Goal: Information Seeking & Learning: Learn about a topic

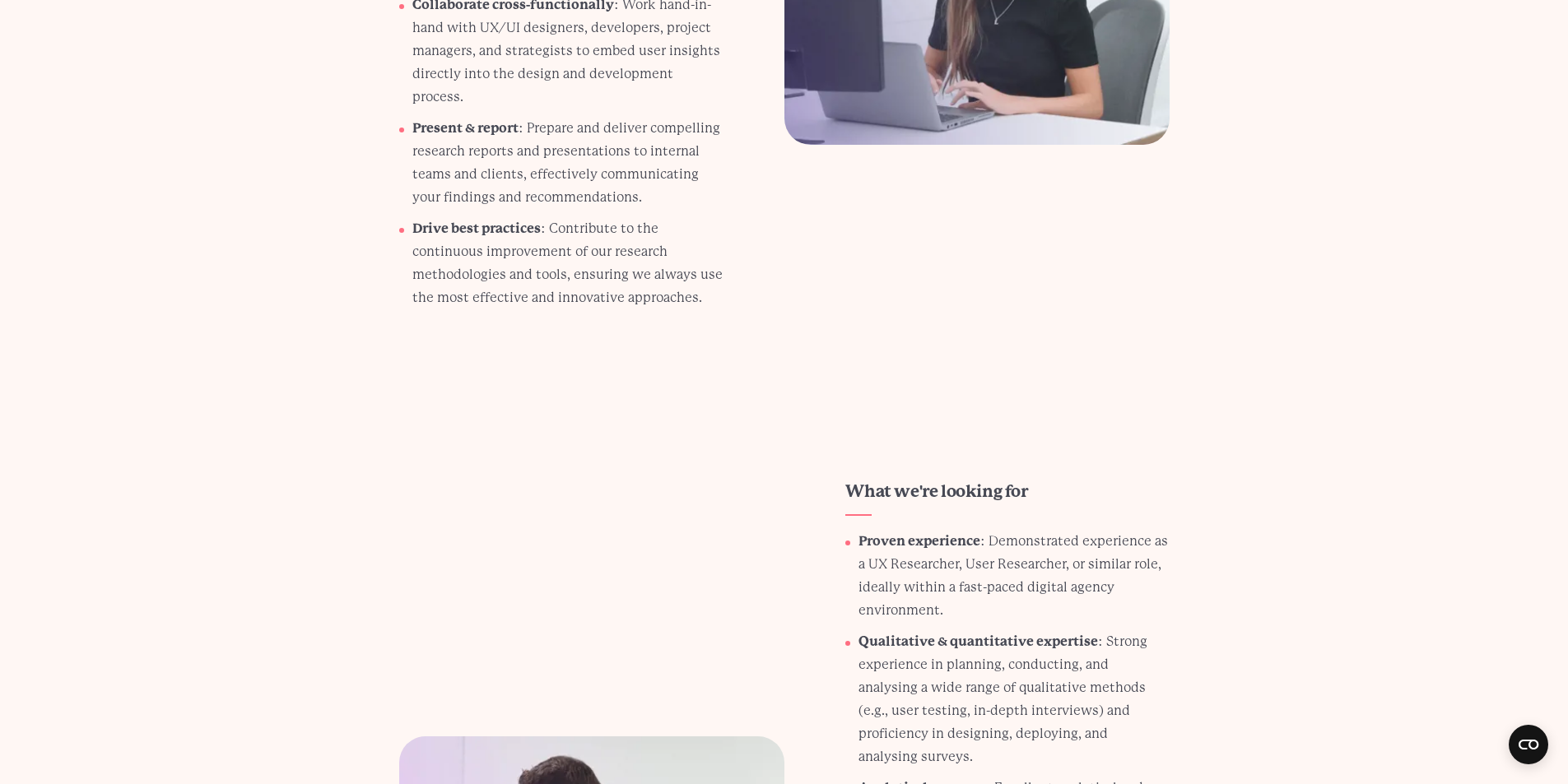
scroll to position [1334, 0]
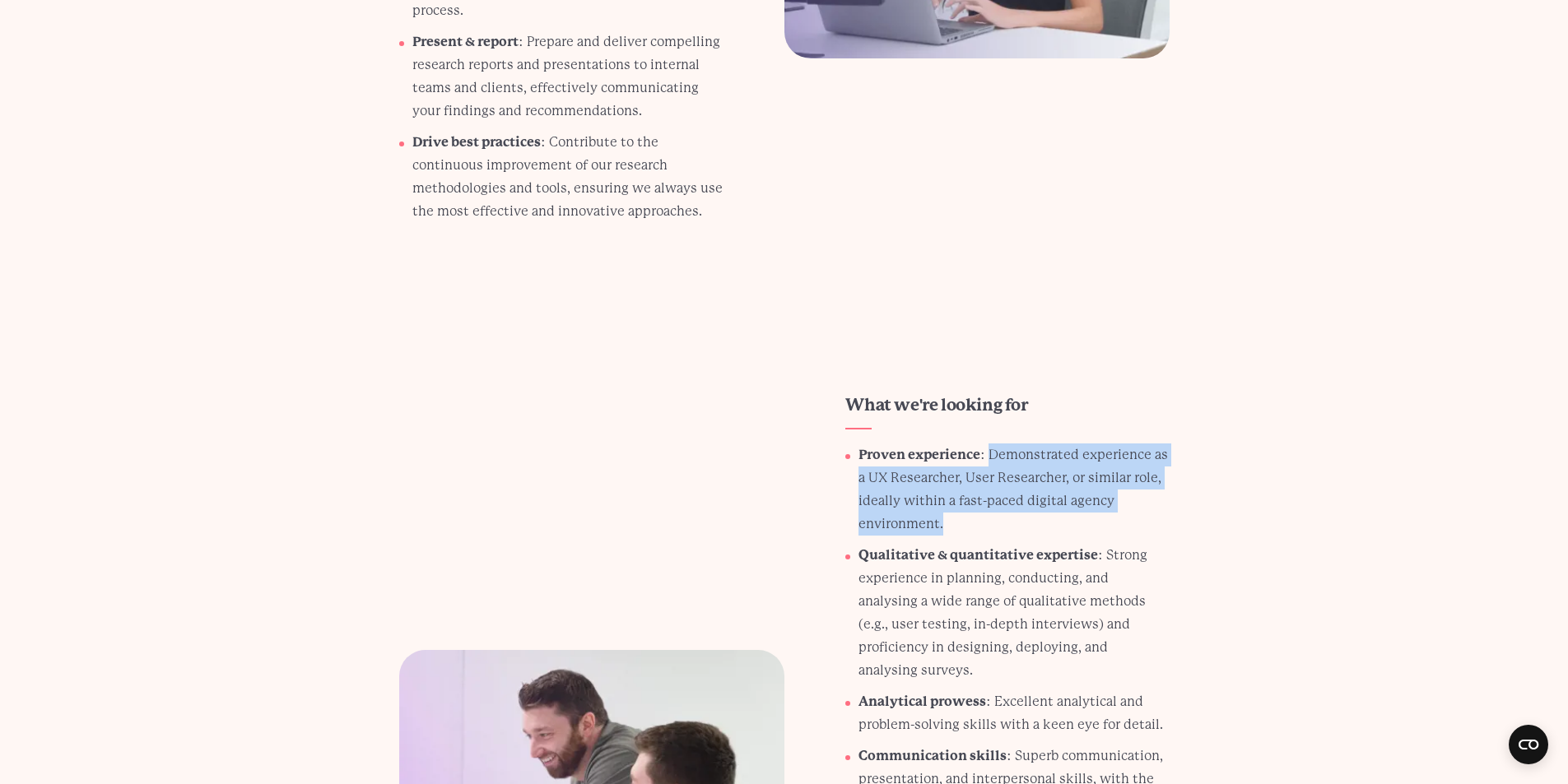
drag, startPoint x: 991, startPoint y: 429, endPoint x: 1089, endPoint y: 493, distance: 117.0
click at [1089, 493] on p "Proven experience : Demonstrated experience as a UX Researcher, User Researcher…" at bounding box center [1013, 490] width 310 height 92
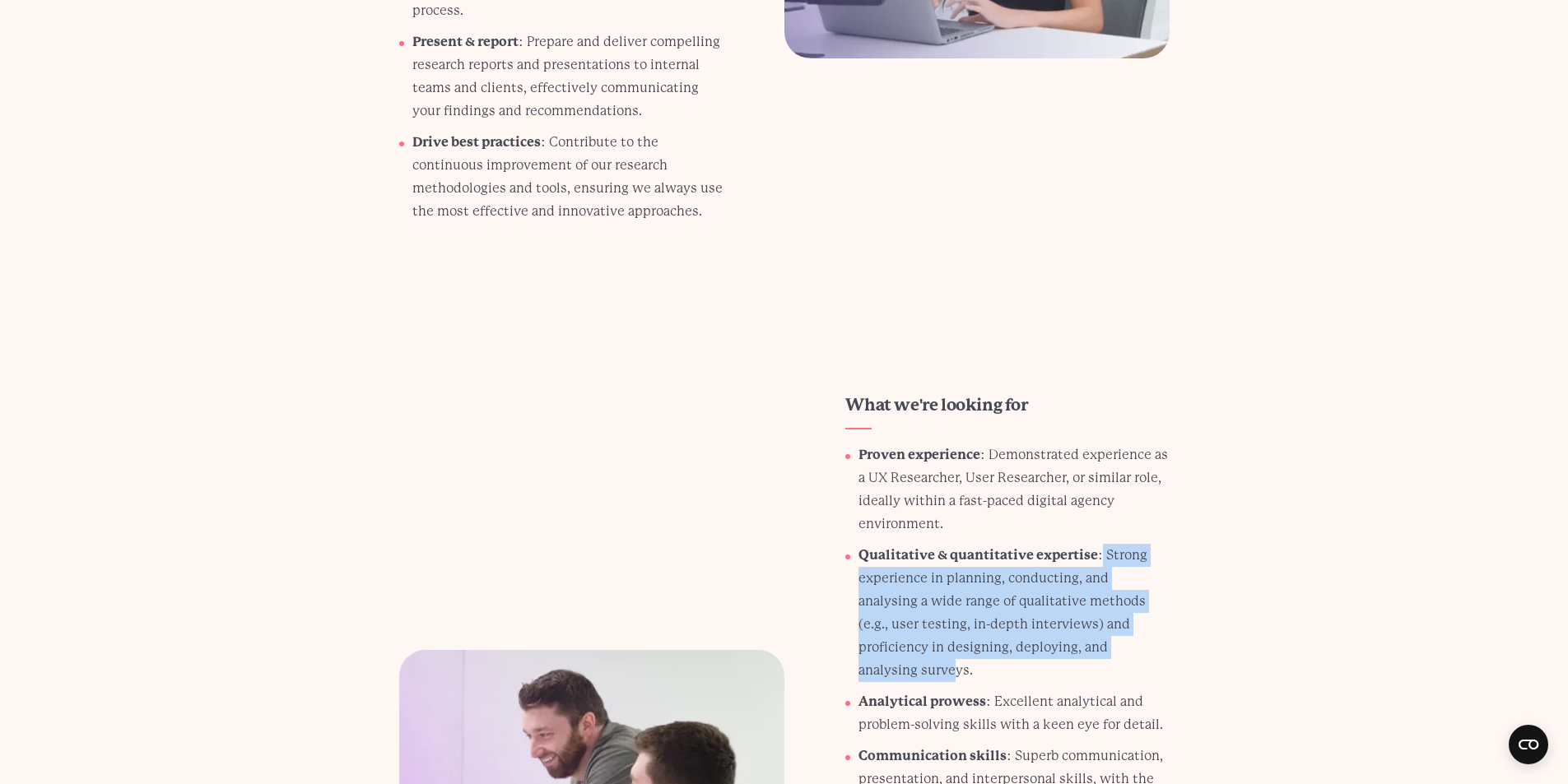
drag, startPoint x: 1100, startPoint y: 529, endPoint x: 1110, endPoint y: 618, distance: 89.6
click at [1110, 618] on p "Qualitative & quantitative expertise : Strong experience in planning, conductin…" at bounding box center [1013, 613] width 310 height 138
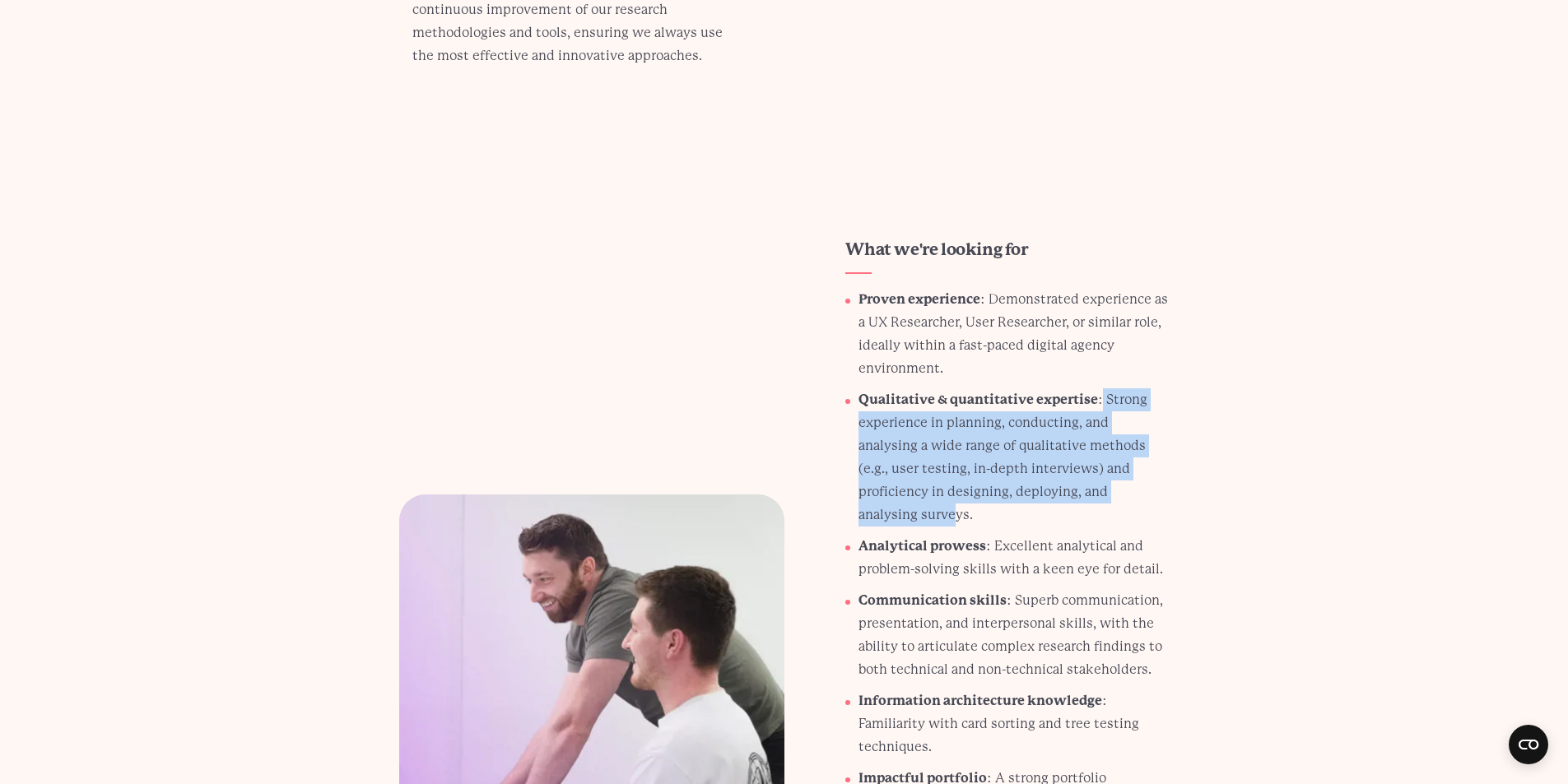
scroll to position [1498, 0]
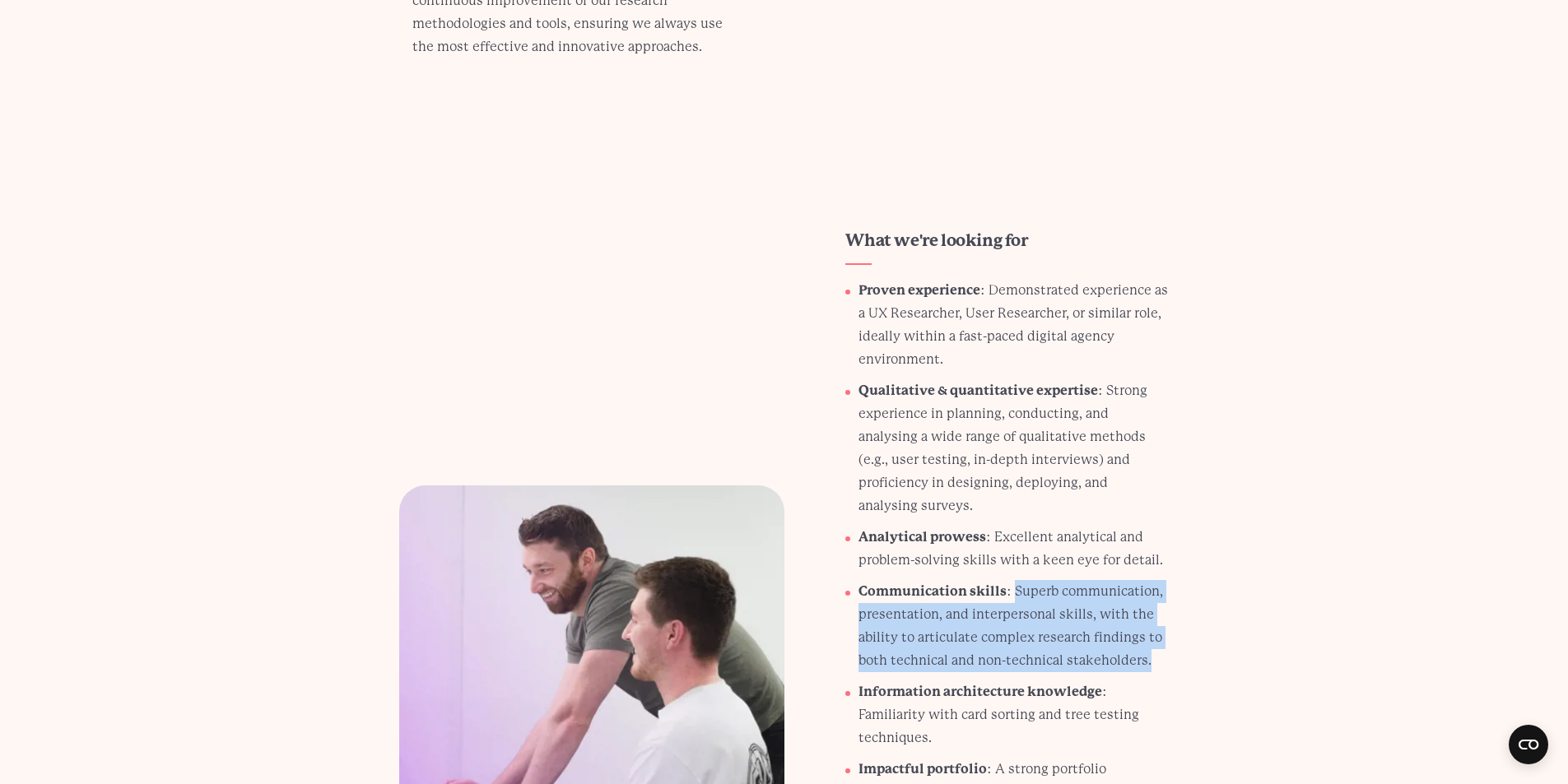
drag, startPoint x: 1012, startPoint y: 545, endPoint x: 1189, endPoint y: 613, distance: 189.6
click at [1189, 613] on div "What we're looking for Proven experience : Demonstrated experience as a UX Rese…" at bounding box center [784, 677] width 849 height 897
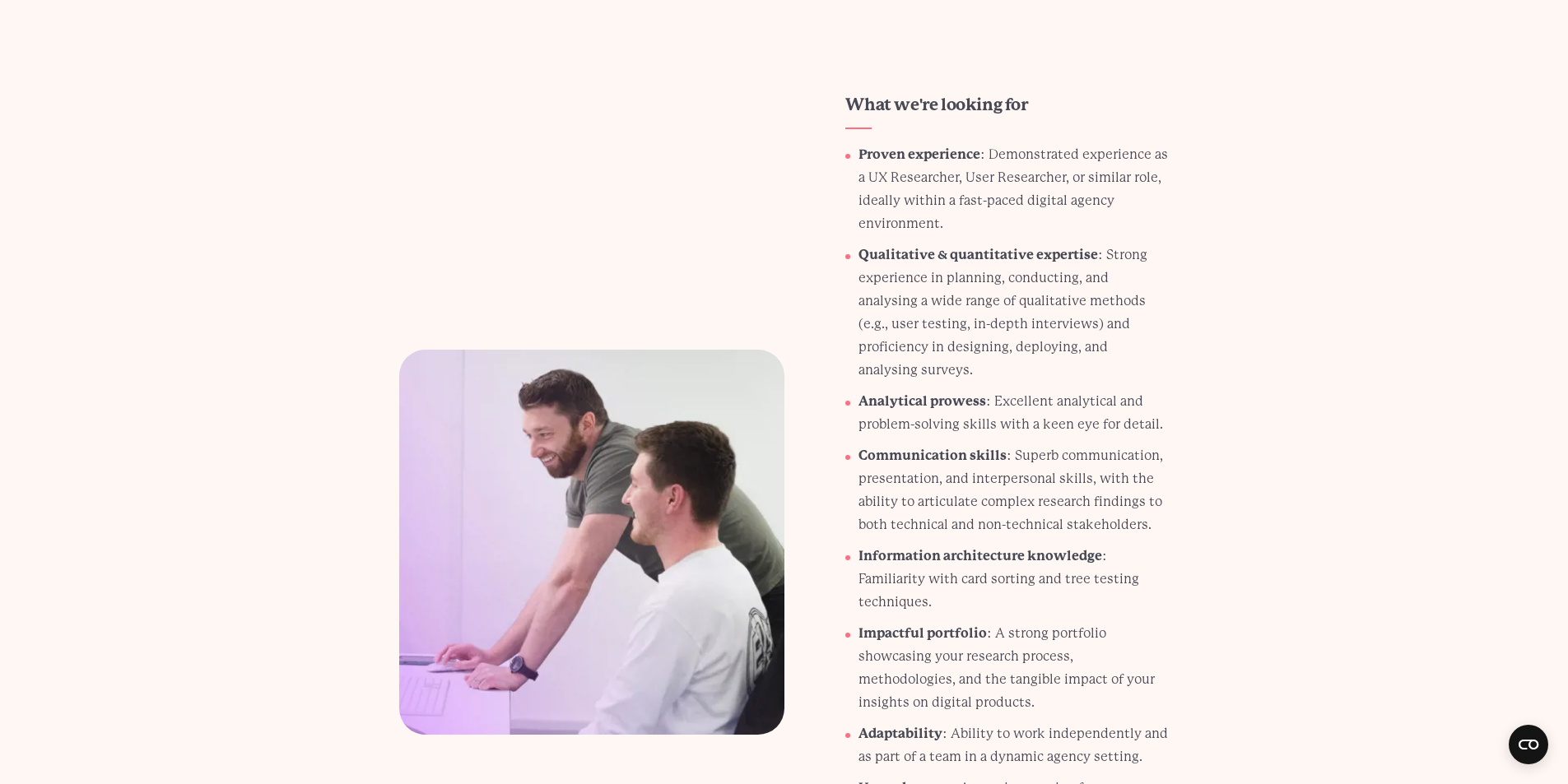
scroll to position [1663, 0]
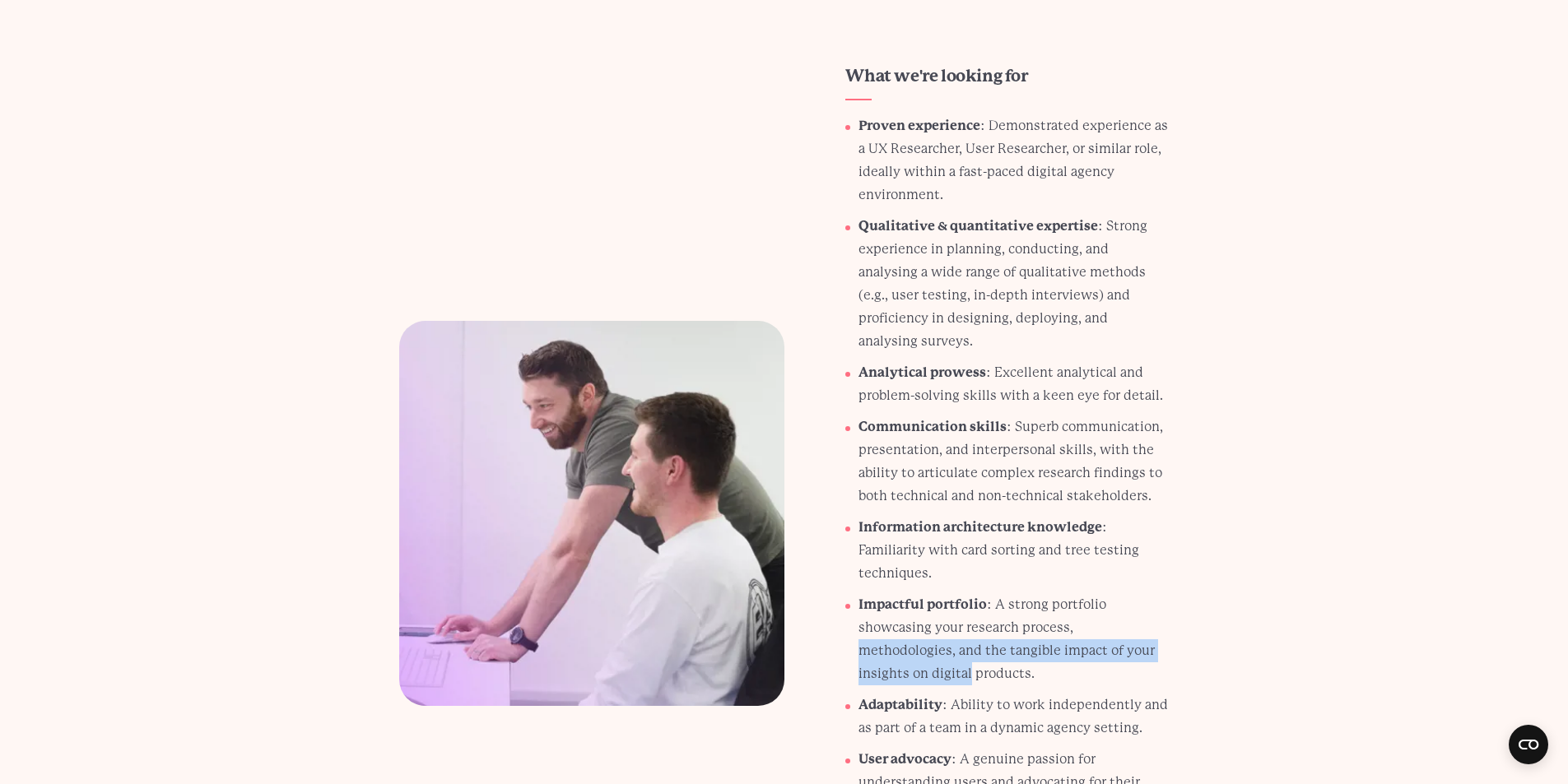
drag, startPoint x: 1078, startPoint y: 580, endPoint x: 1169, endPoint y: 597, distance: 92.6
click at [1169, 597] on div "What we're looking for Proven experience : Demonstrated experience as a UX Rese…" at bounding box center [784, 513] width 849 height 897
